Goal: Transaction & Acquisition: Purchase product/service

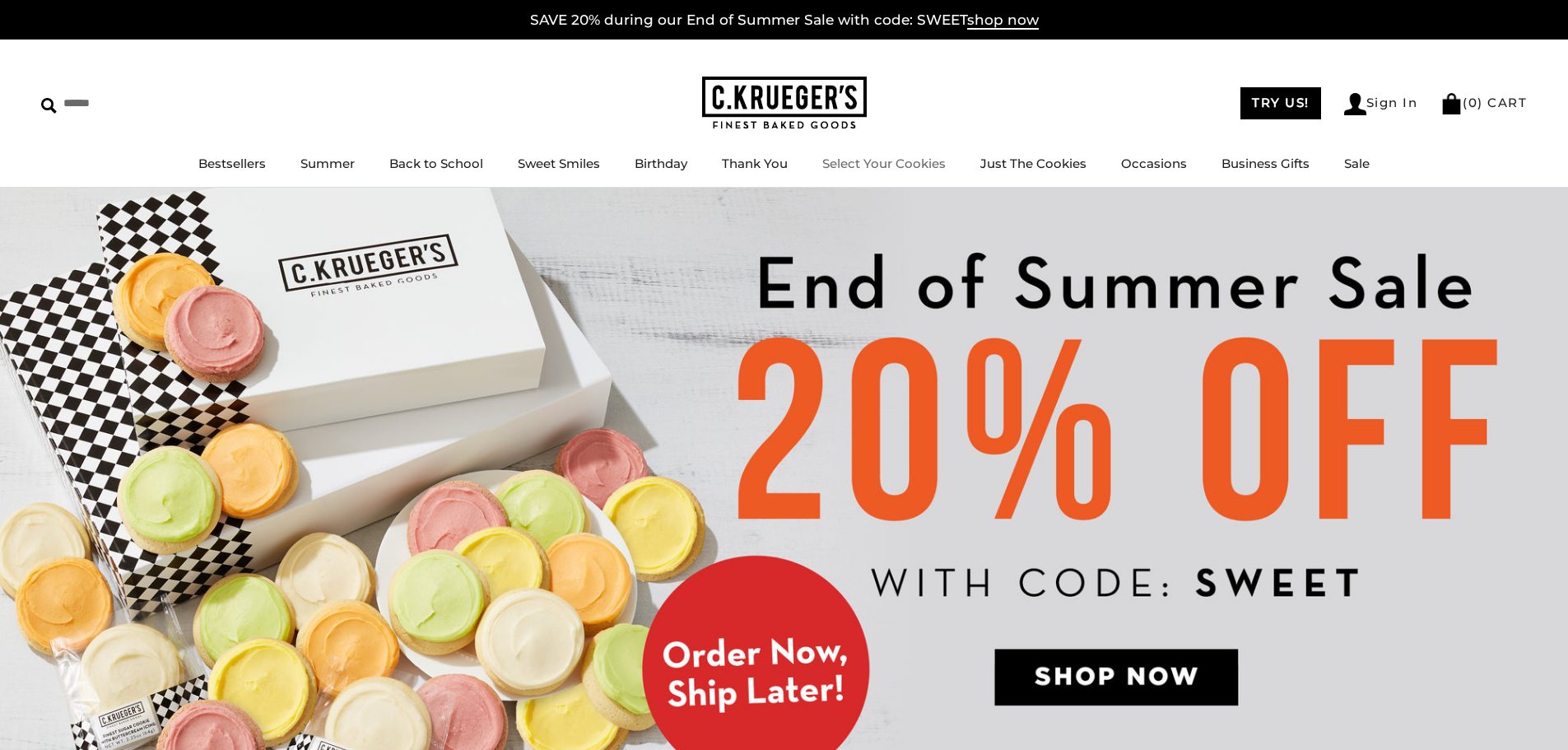
click at [884, 164] on link "Select Your Cookies" at bounding box center [884, 163] width 124 height 16
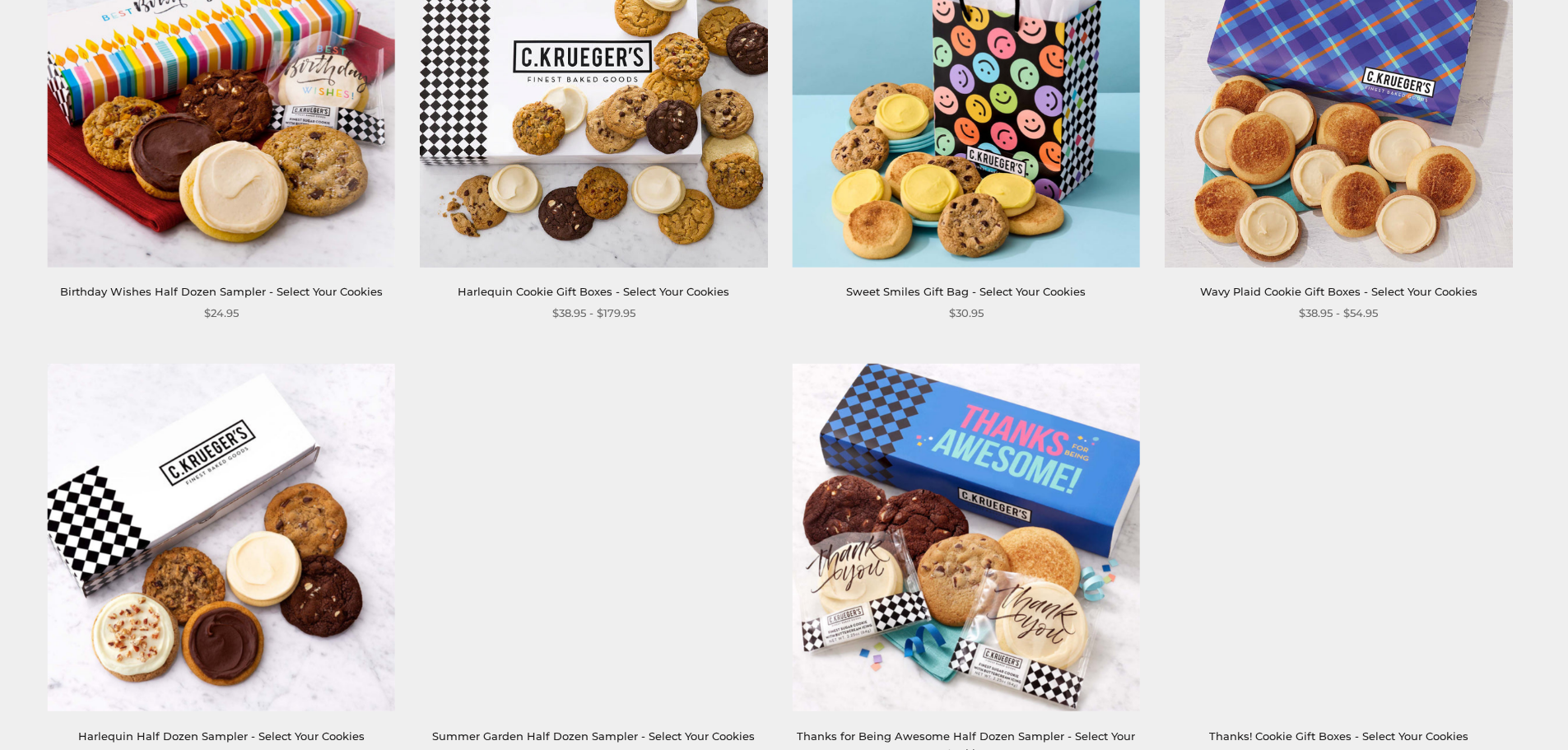
scroll to position [1810, 0]
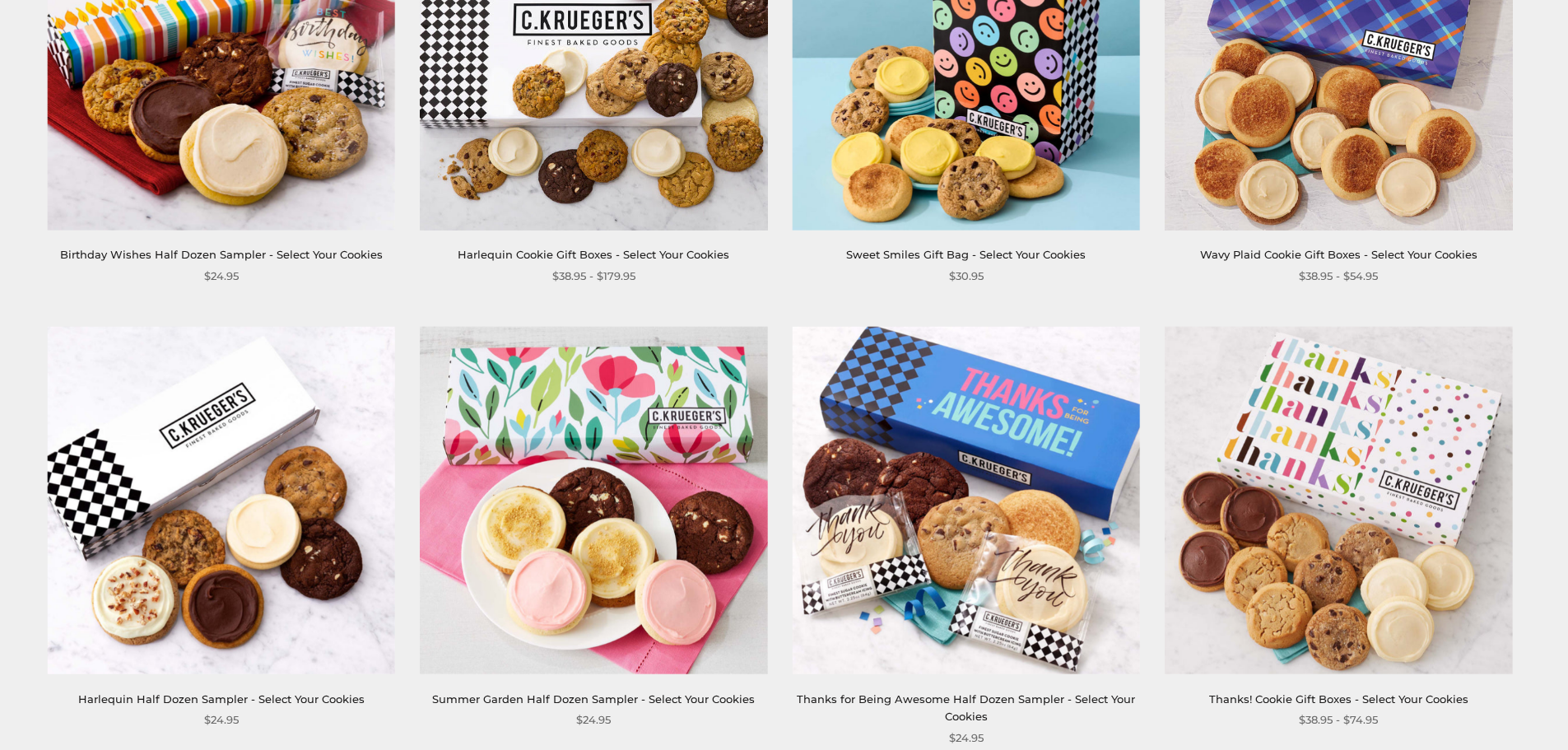
click at [600, 251] on link "Harlequin Cookie Gift Boxes - Select Your Cookies" at bounding box center [593, 254] width 271 height 13
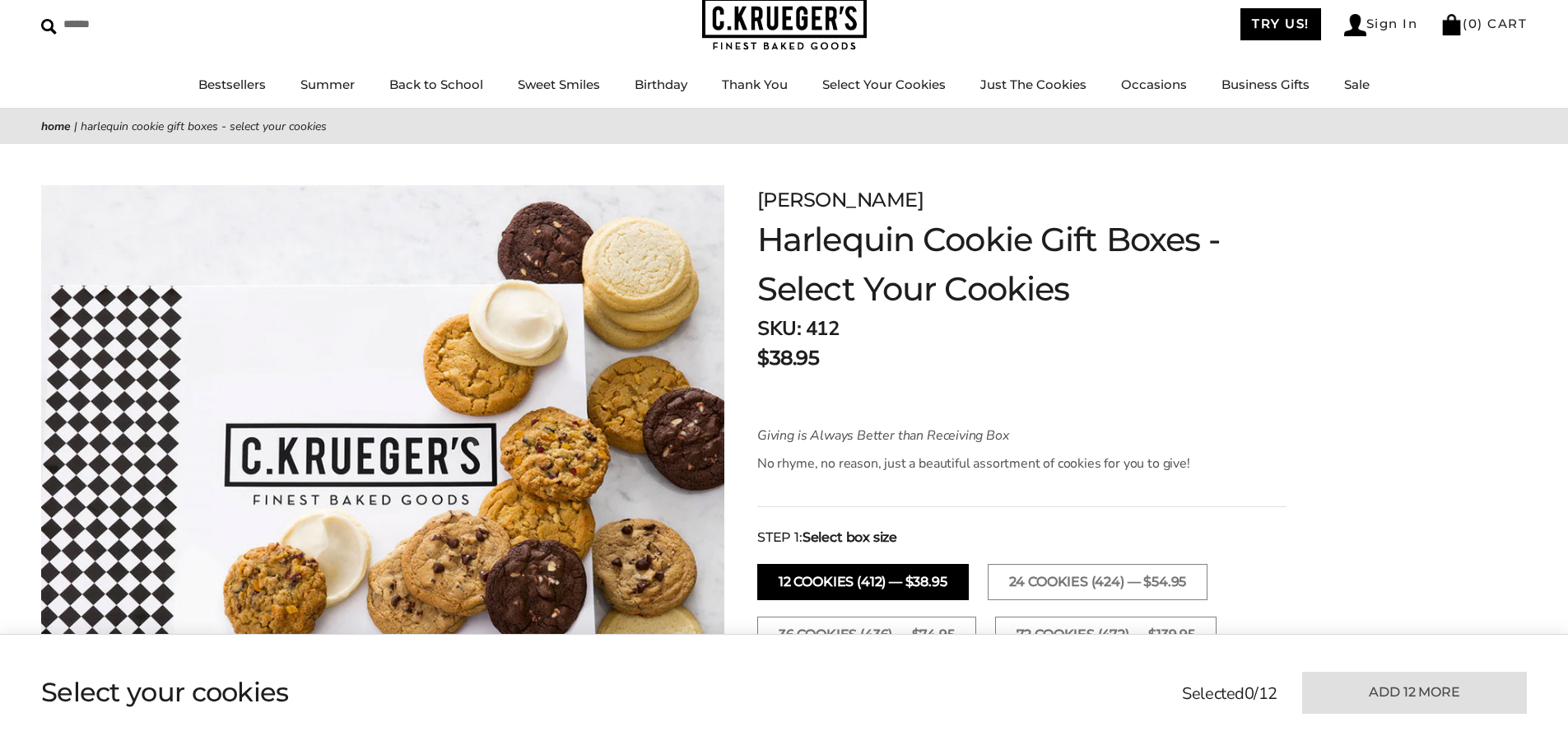
scroll to position [329, 0]
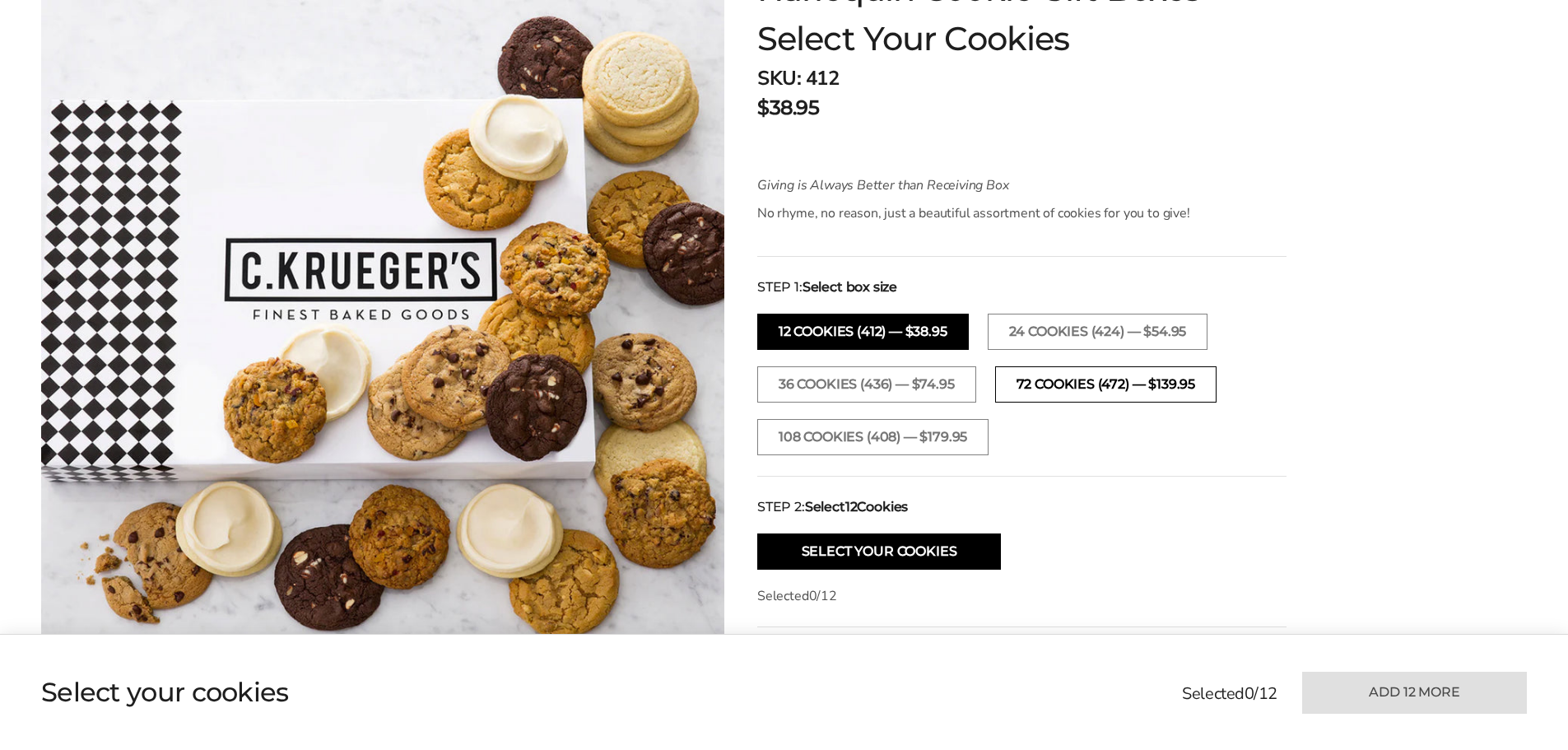
click at [1041, 378] on button "72 Cookies (472) — $139.95" at bounding box center [1106, 385] width 222 height 37
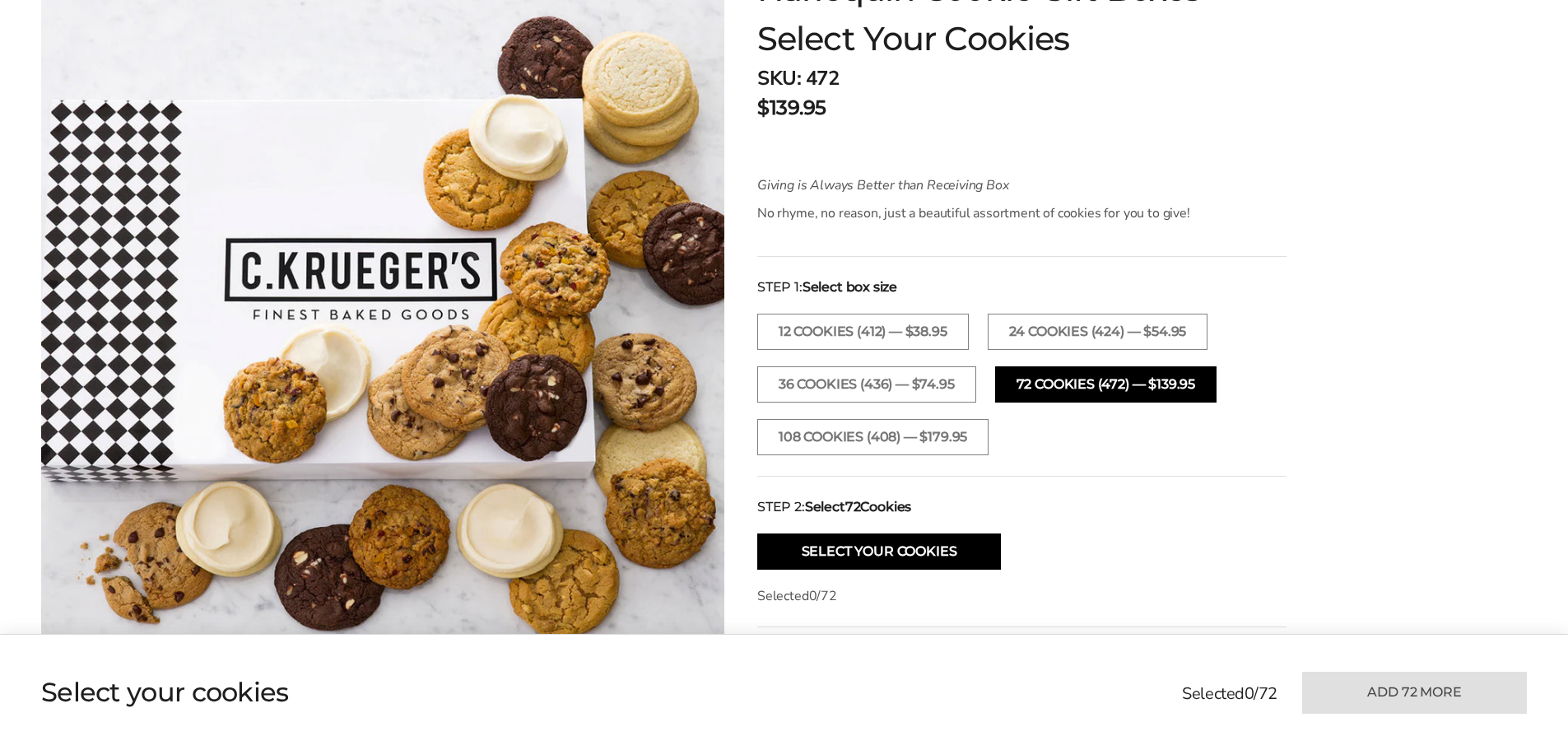
click at [1115, 388] on button "72 Cookies (472) — $139.95" at bounding box center [1106, 385] width 222 height 37
